Goal: Go to known website: Go to known website

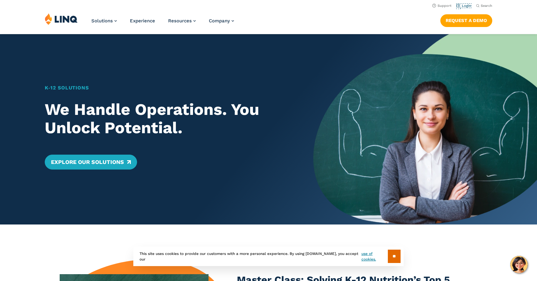
click at [469, 7] on link "Login" at bounding box center [464, 6] width 15 height 4
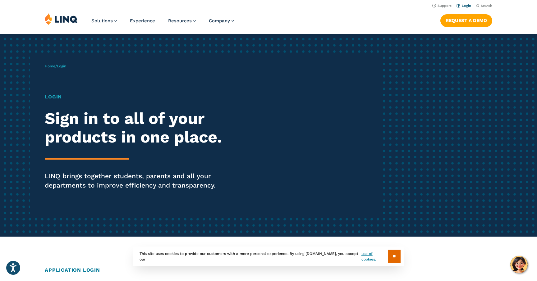
click at [465, 4] on link "Login" at bounding box center [464, 6] width 15 height 4
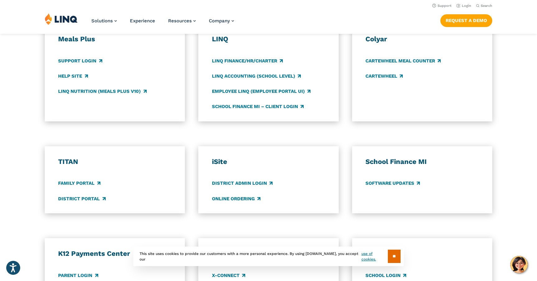
scroll to position [320, 0]
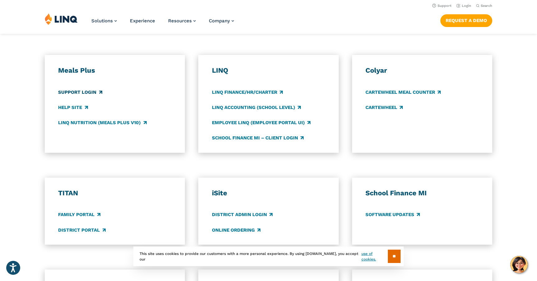
click at [88, 91] on link "Support Login" at bounding box center [80, 92] width 44 height 7
